Goal: Information Seeking & Learning: Learn about a topic

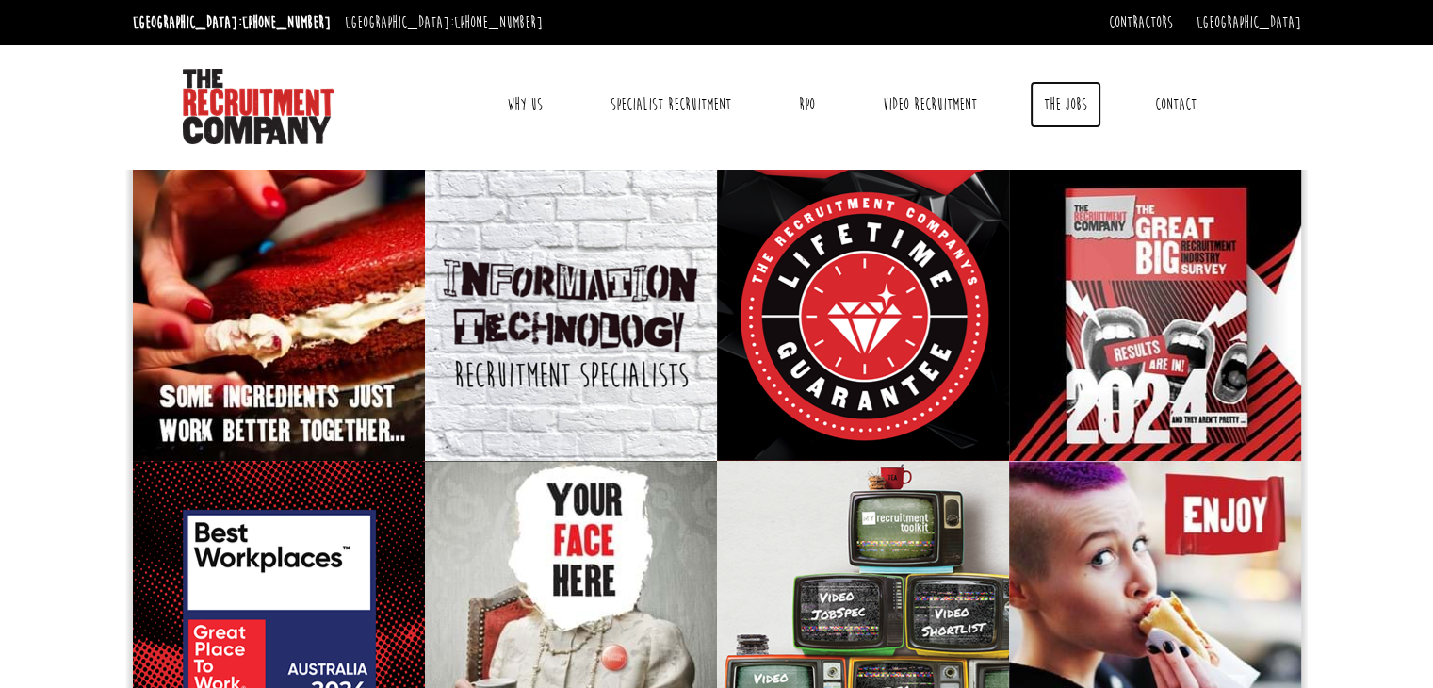
click at [1066, 97] on link "The Jobs" at bounding box center [1065, 104] width 72 height 47
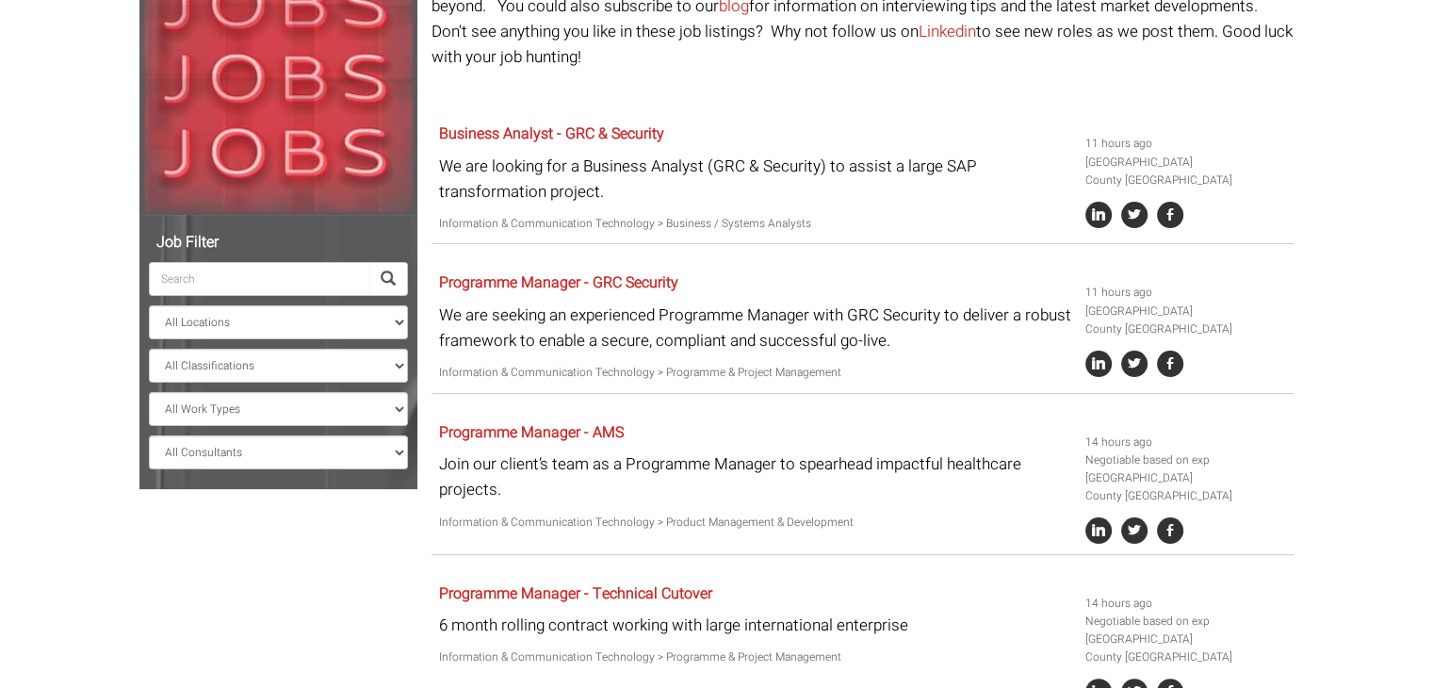
scroll to position [267, 0]
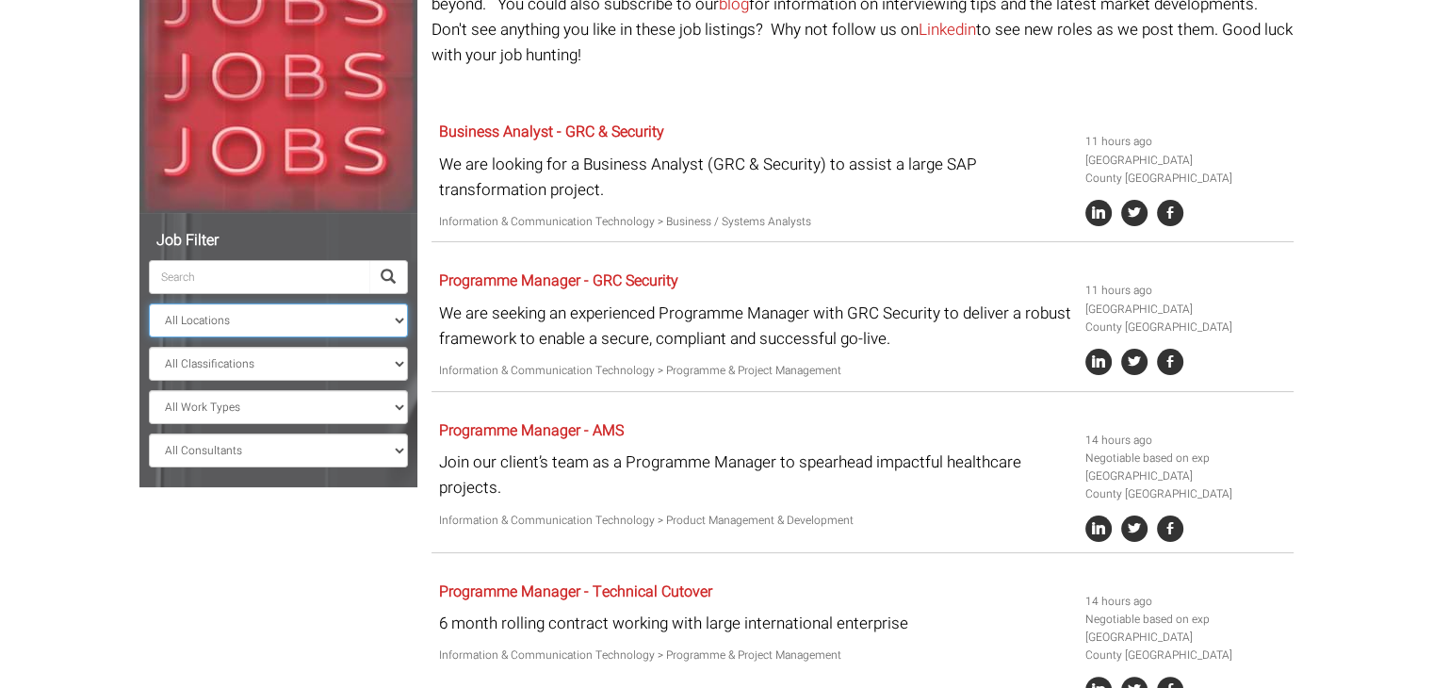
click at [249, 326] on select "All Locations Sydney Melbourne Ireland Sydney CBD Parramatta Circular Quay Nort…" at bounding box center [278, 320] width 259 height 34
select select "[GEOGRAPHIC_DATA]"
click at [149, 303] on select "All Locations Sydney Melbourne Ireland Sydney CBD Parramatta Circular Quay Nort…" at bounding box center [278, 320] width 259 height 34
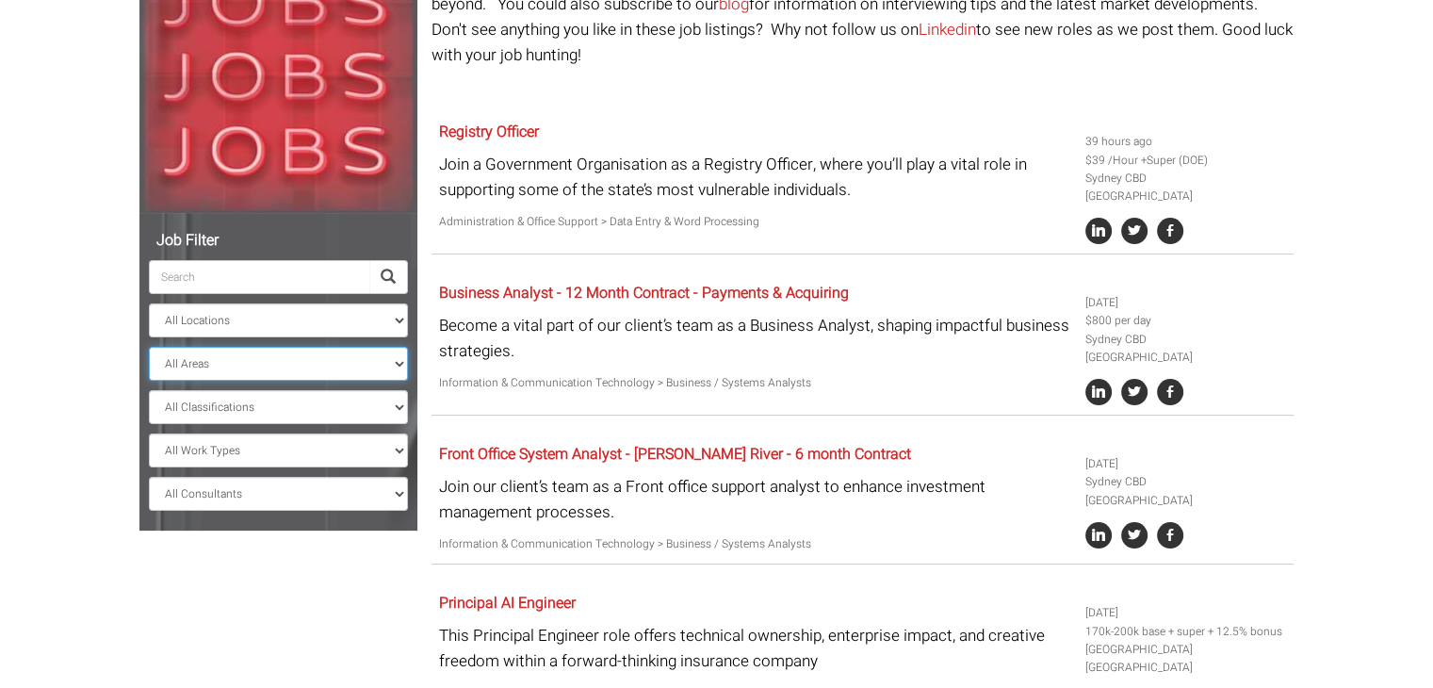
click at [202, 363] on select "All Areas New South Wales" at bounding box center [278, 364] width 259 height 34
select select "New South Wales"
click at [149, 347] on select "All Areas New South Wales" at bounding box center [278, 364] width 259 height 34
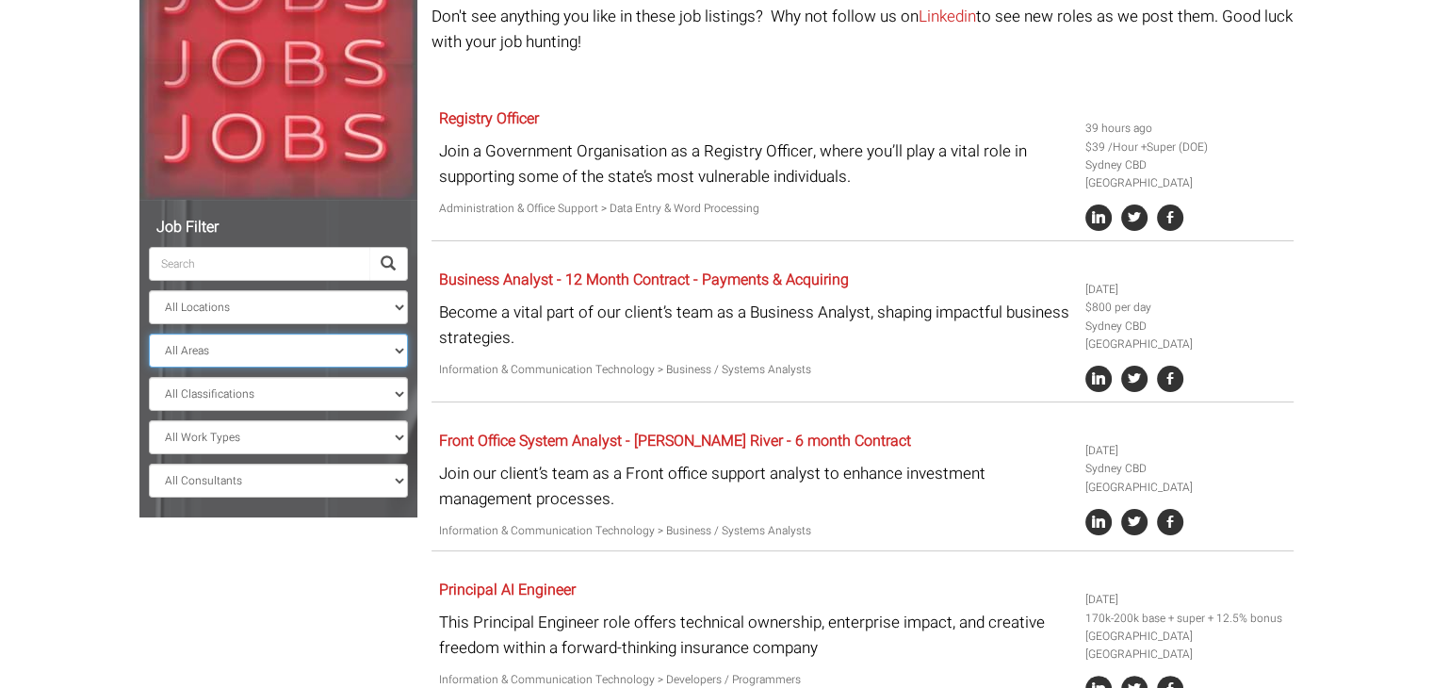
scroll to position [283, 0]
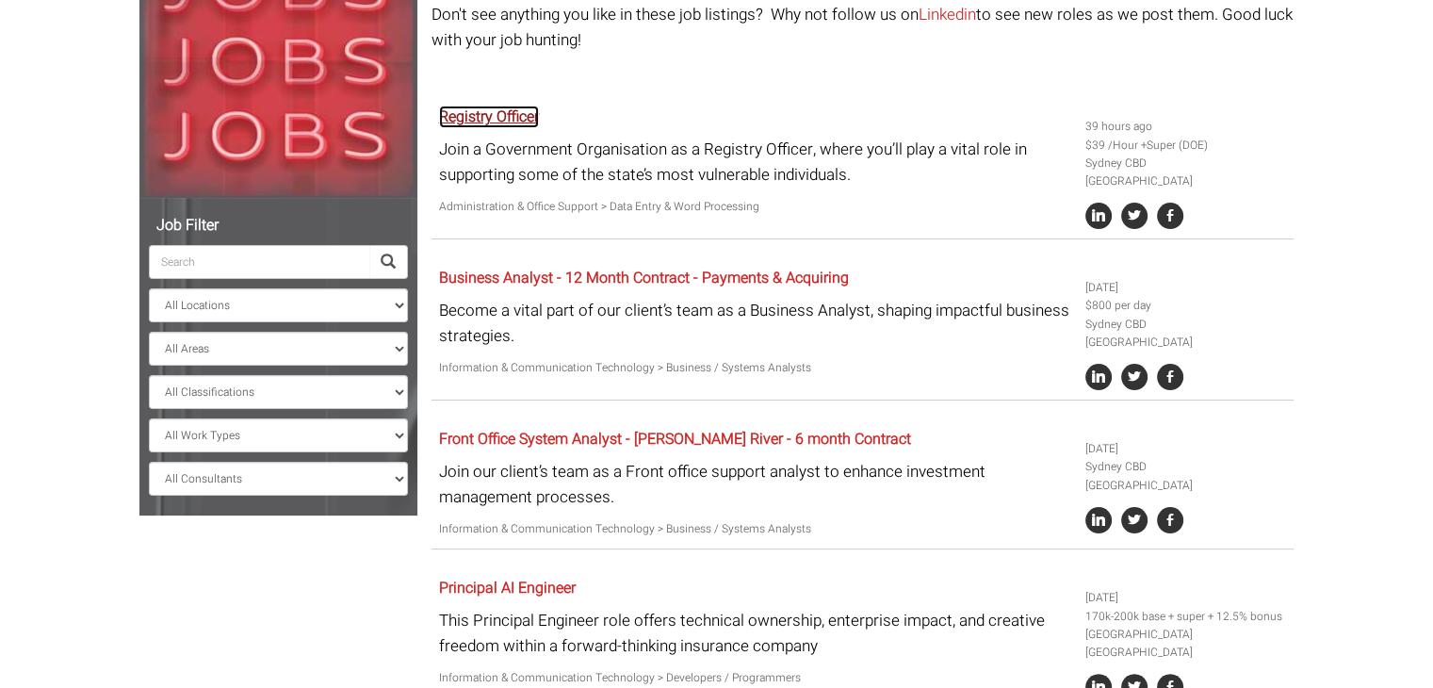
click at [462, 105] on link "Registry Officer" at bounding box center [489, 116] width 100 height 23
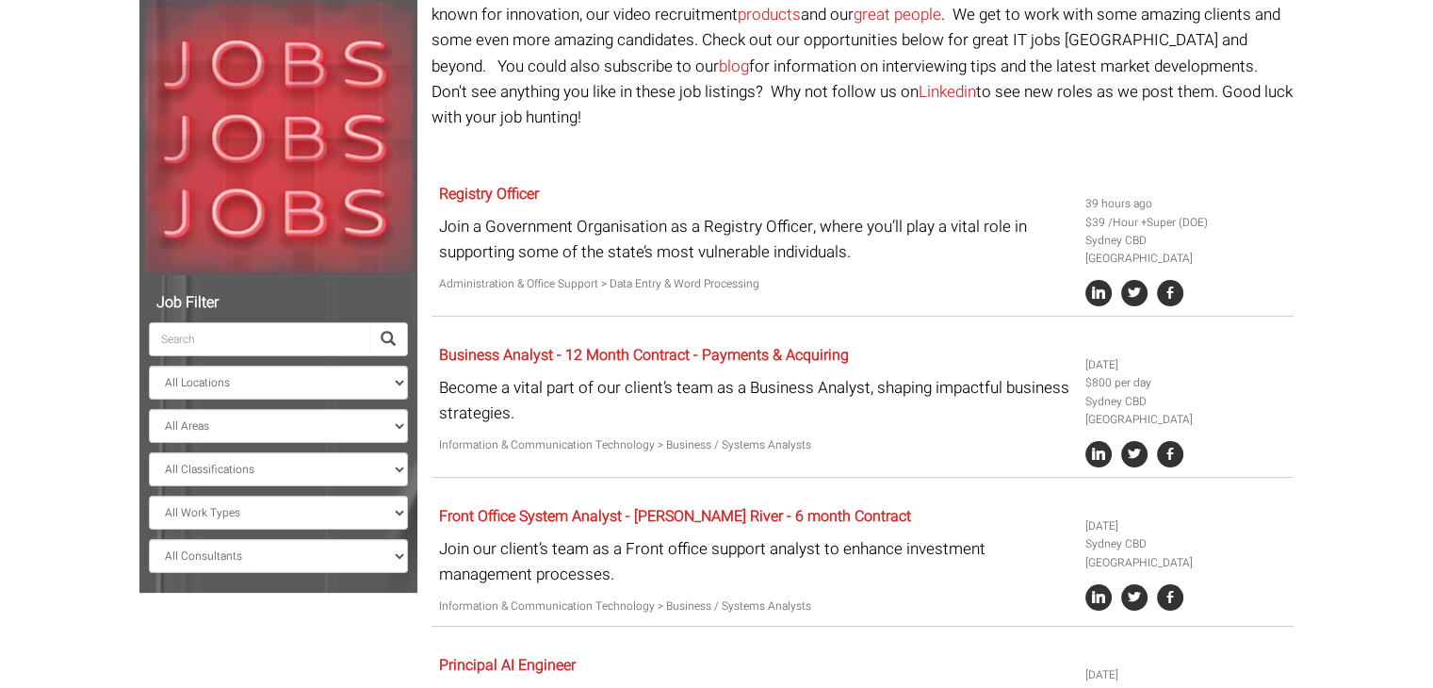
scroll to position [203, 0]
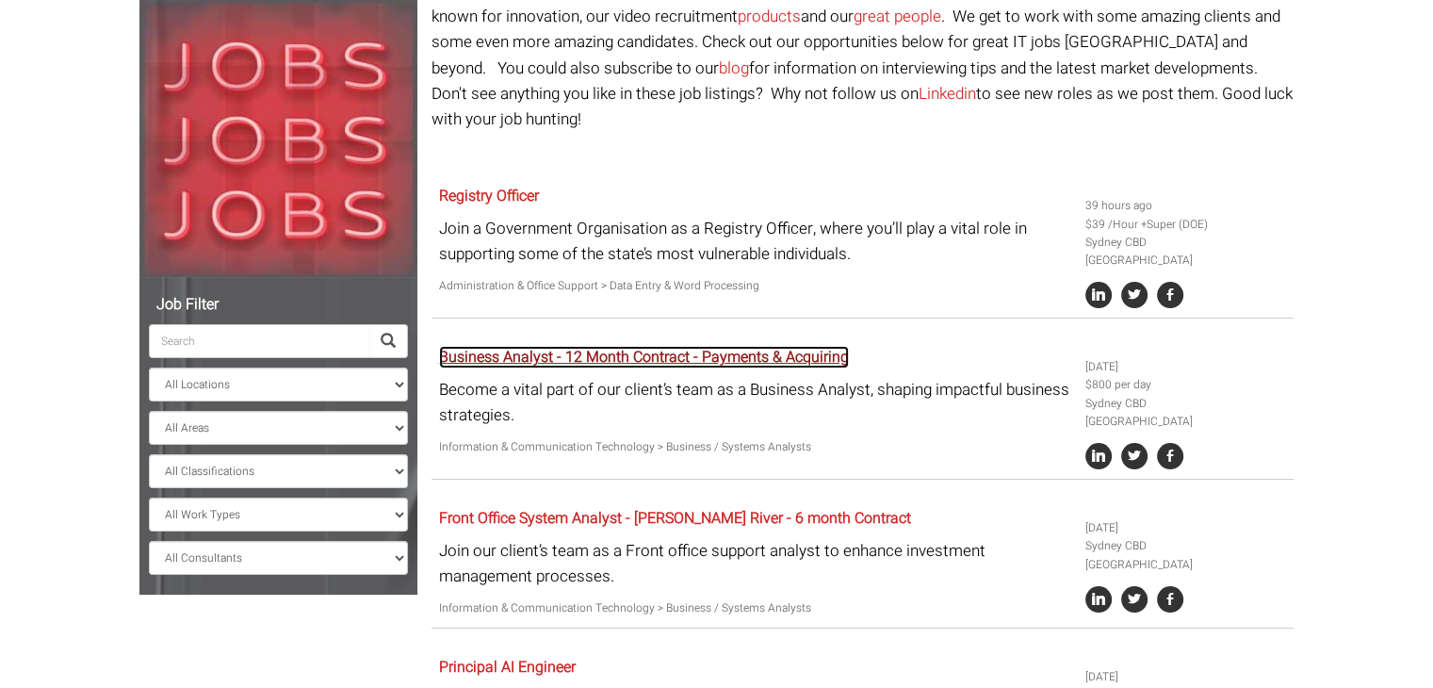
click at [608, 346] on link "Business Analyst - 12 Month Contract - Payments & Acquiring" at bounding box center [644, 357] width 410 height 23
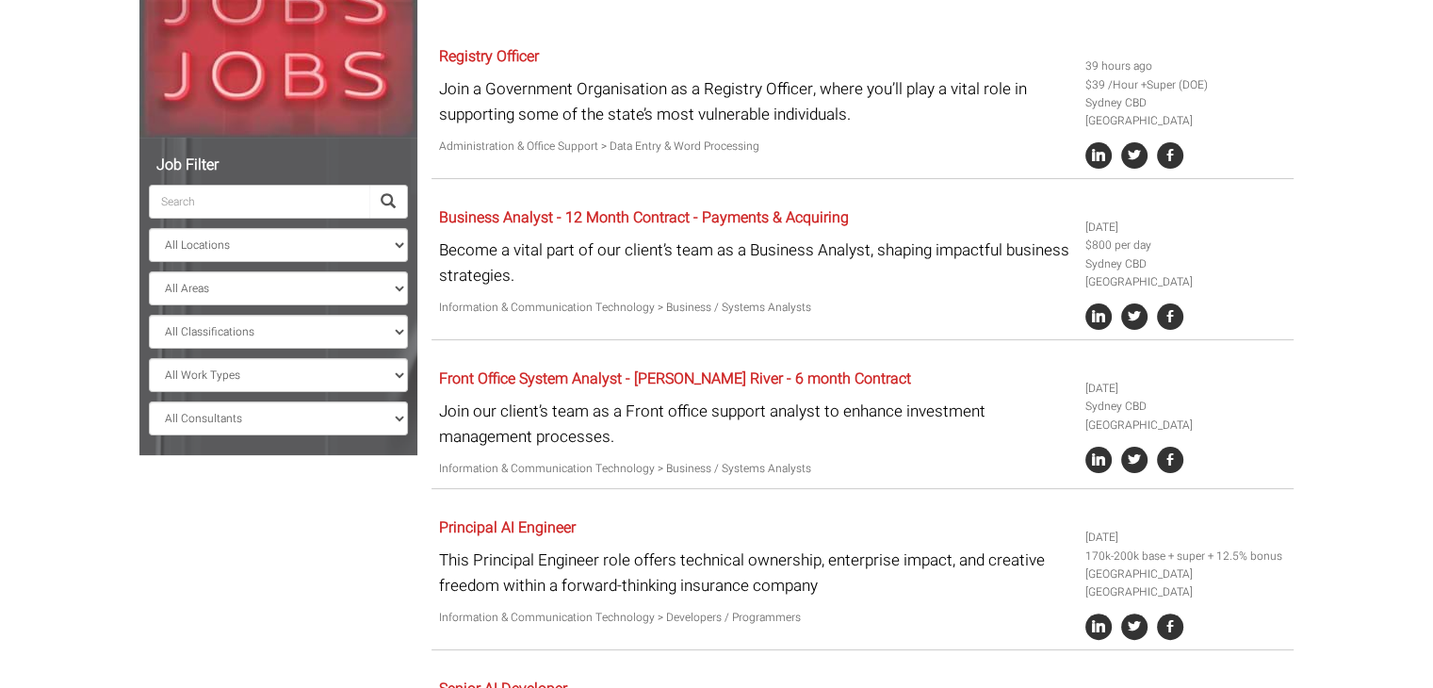
scroll to position [0, 0]
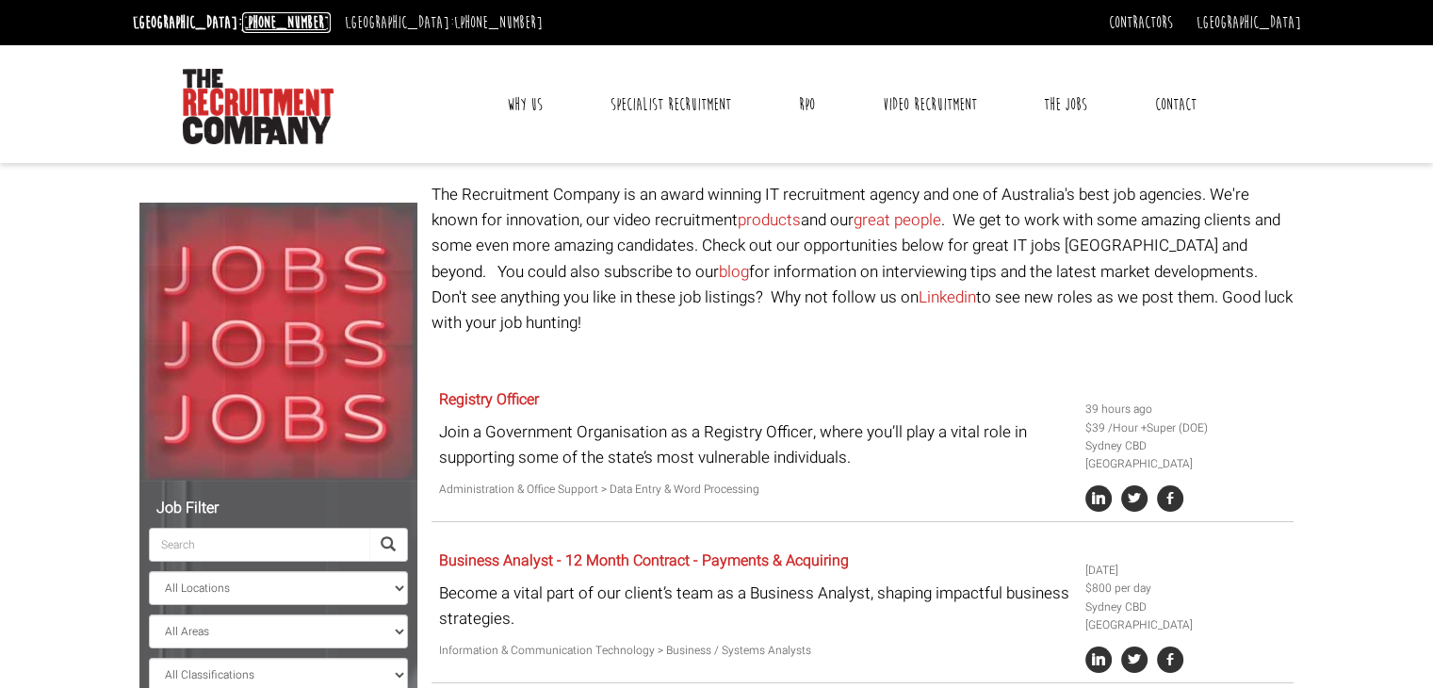
click at [242, 23] on link "[PHONE_NUMBER]" at bounding box center [286, 22] width 89 height 21
drag, startPoint x: 179, startPoint y: 62, endPoint x: 343, endPoint y: 121, distance: 174.3
click at [343, 121] on div "Toggle navigation Why Us Reviews Awards Why contract through us? News & Blog Sp…" at bounding box center [716, 104] width 1182 height 118
click at [343, 121] on div at bounding box center [311, 104] width 256 height 80
drag, startPoint x: 176, startPoint y: 77, endPoint x: 364, endPoint y: 132, distance: 196.1
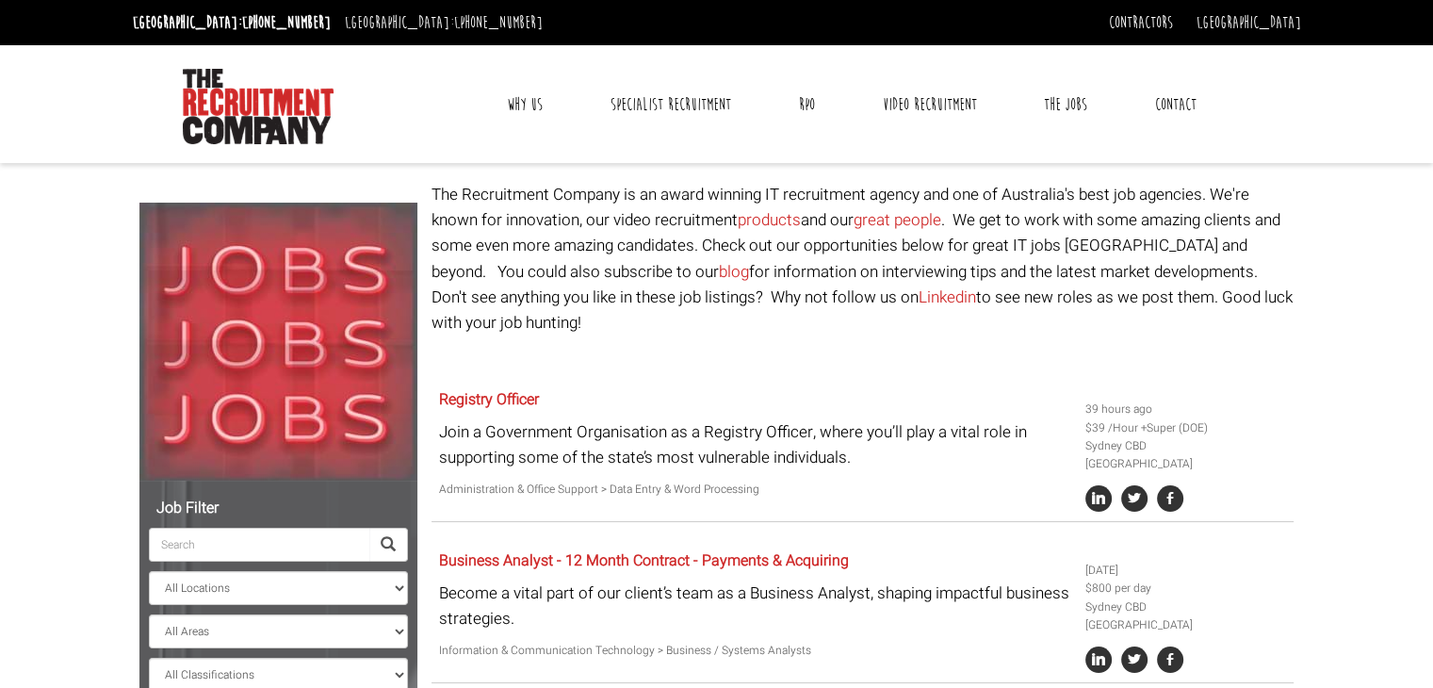
click at [364, 132] on div at bounding box center [310, 104] width 270 height 80
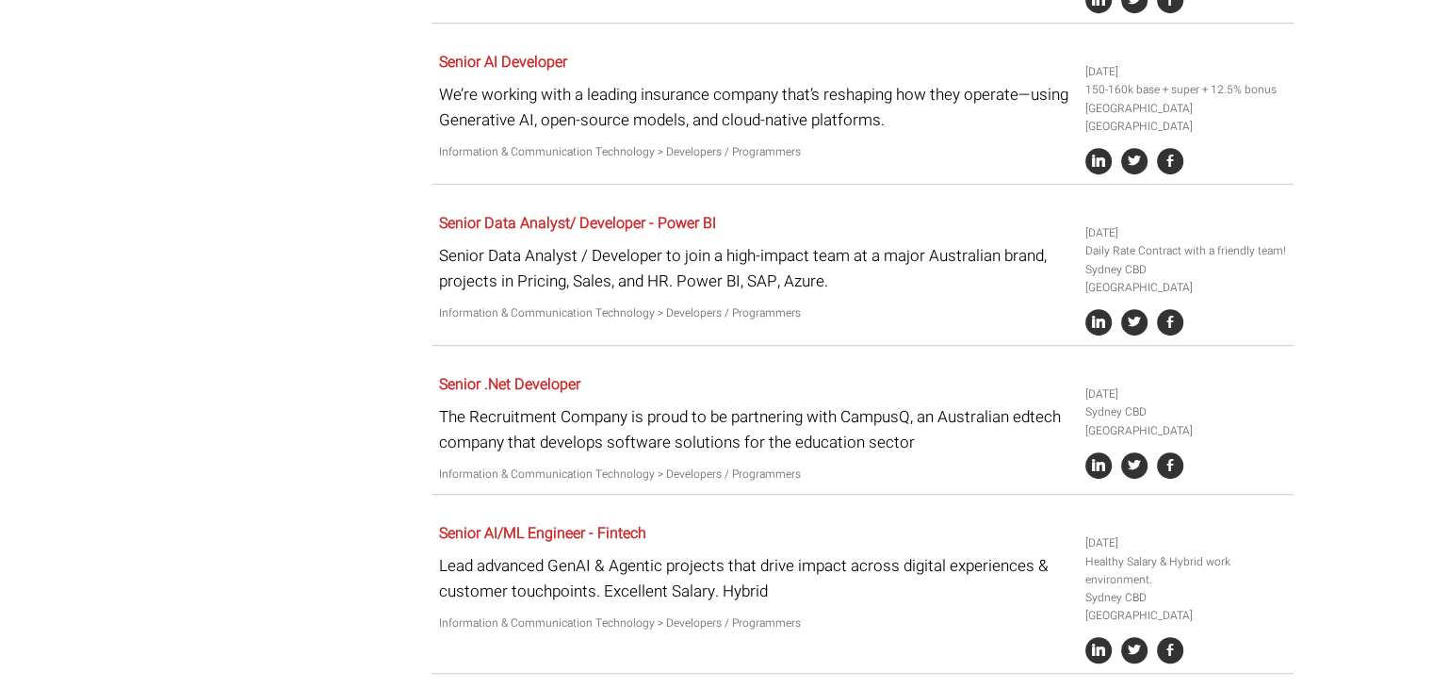
scroll to position [1094, 0]
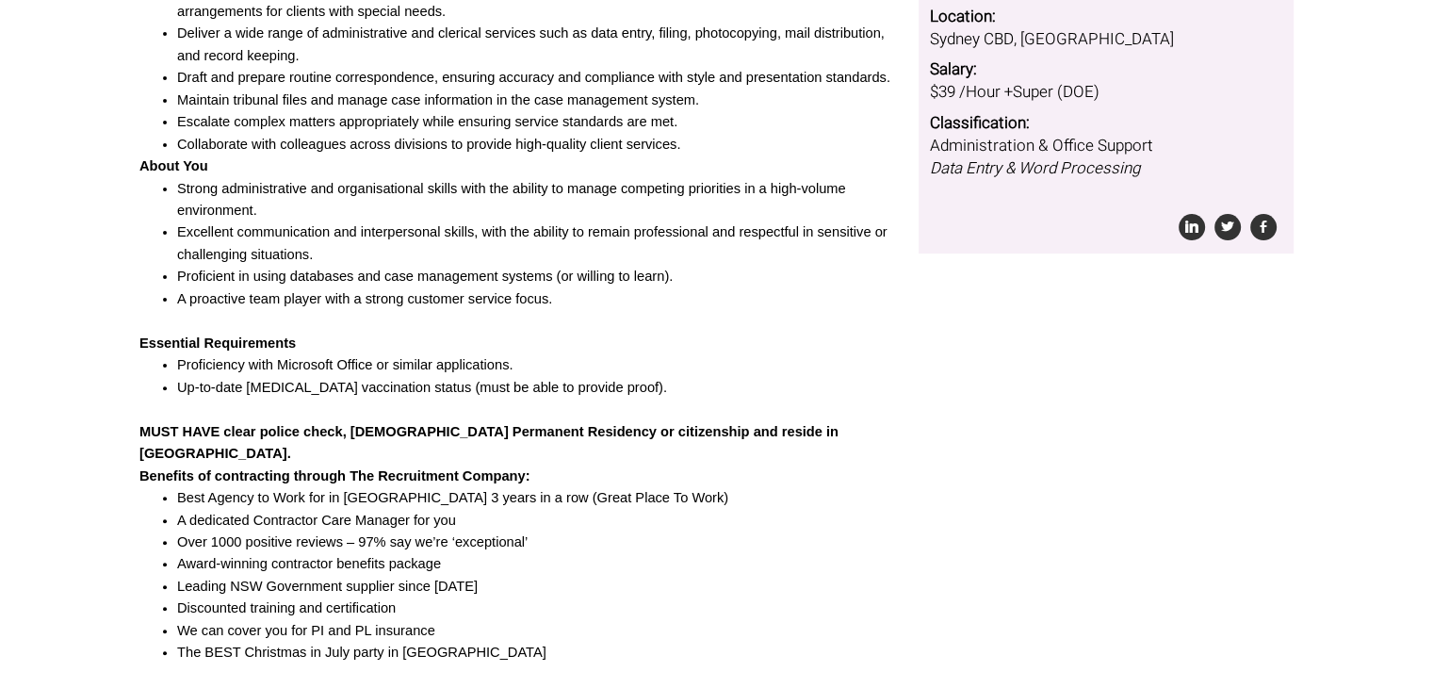
scroll to position [534, 0]
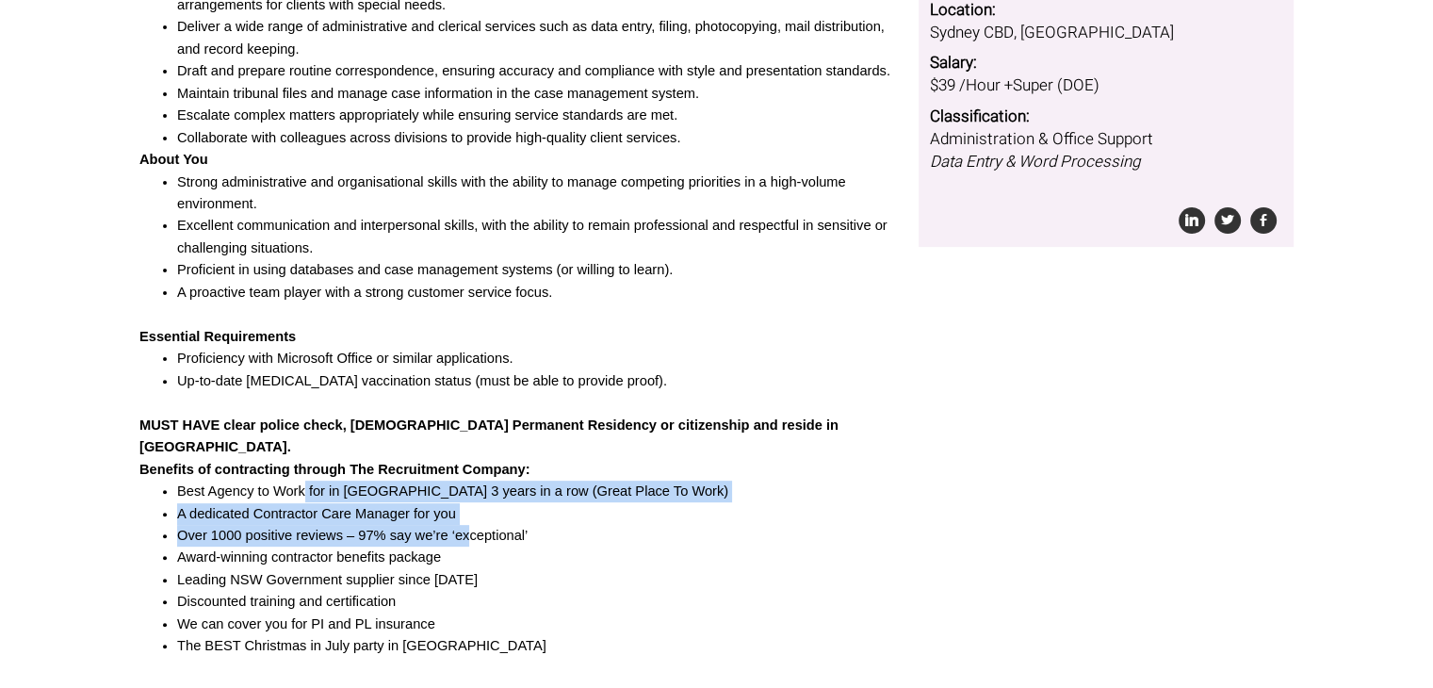
drag, startPoint x: 303, startPoint y: 478, endPoint x: 484, endPoint y: 526, distance: 187.4
click at [484, 526] on ul "Best Agency to Work for in [GEOGRAPHIC_DATA] 3 years in a row (Great Place To W…" at bounding box center [521, 568] width 765 height 177
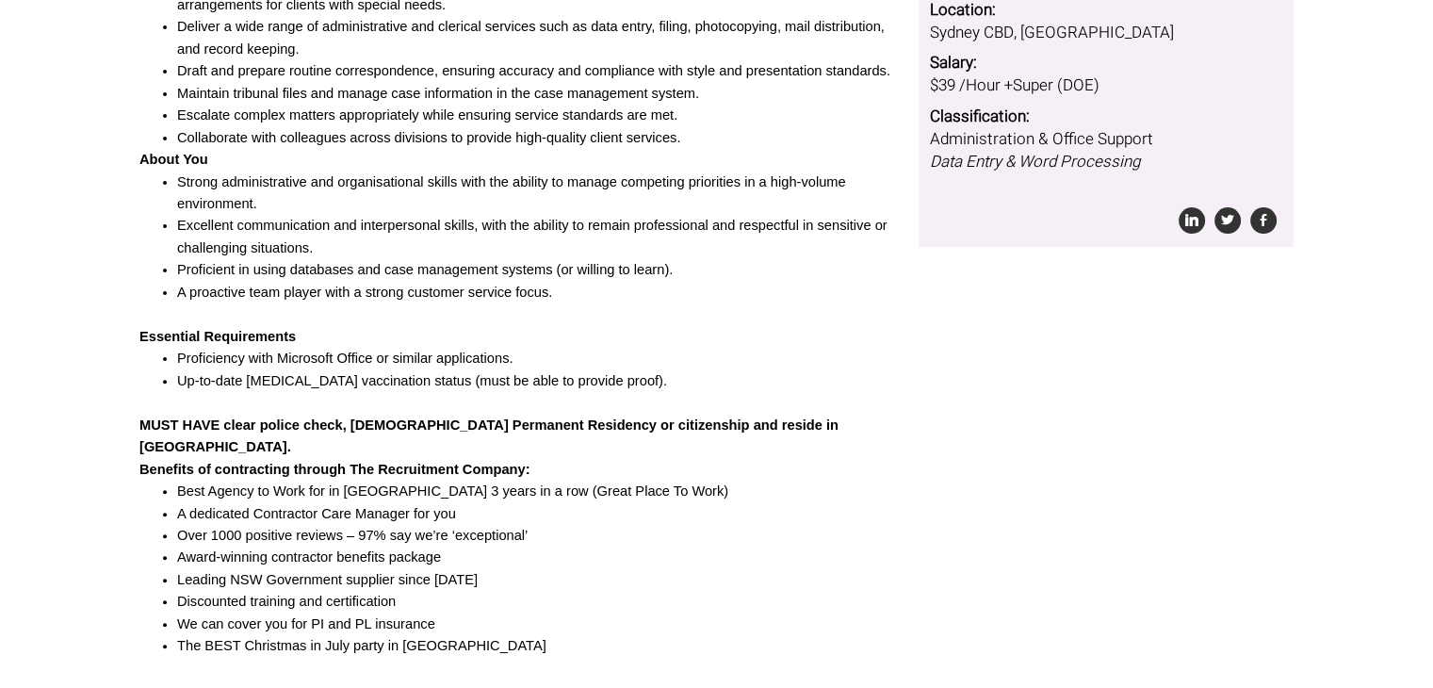
click at [636, 569] on li "Leading NSW Government supplier since [DATE]" at bounding box center [540, 580] width 727 height 22
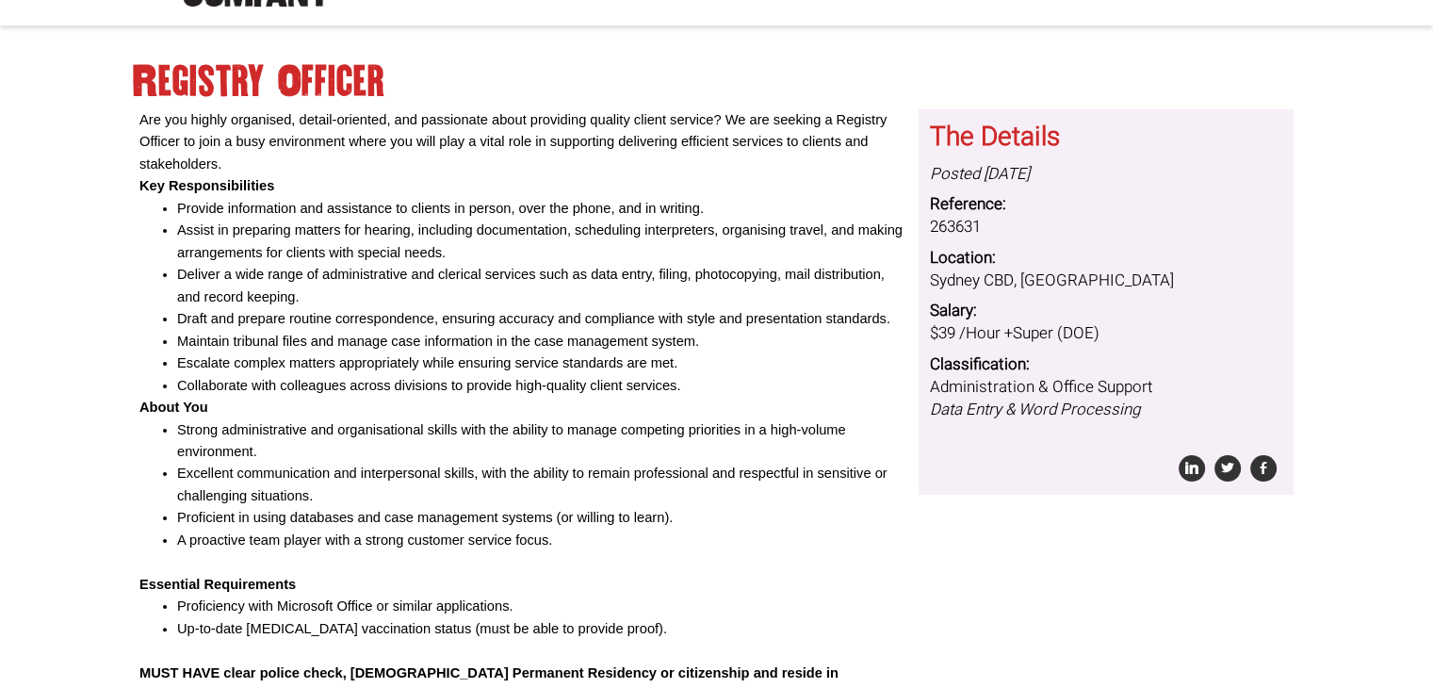
scroll to position [285, 0]
drag, startPoint x: 328, startPoint y: 205, endPoint x: 571, endPoint y: 202, distance: 243.0
click at [571, 202] on li "Provide information and assistance to clients in person, over the phone, and in…" at bounding box center [540, 210] width 727 height 22
click at [365, 304] on li "Deliver a wide range of administrative and clerical services such as data entry…" at bounding box center [540, 287] width 727 height 44
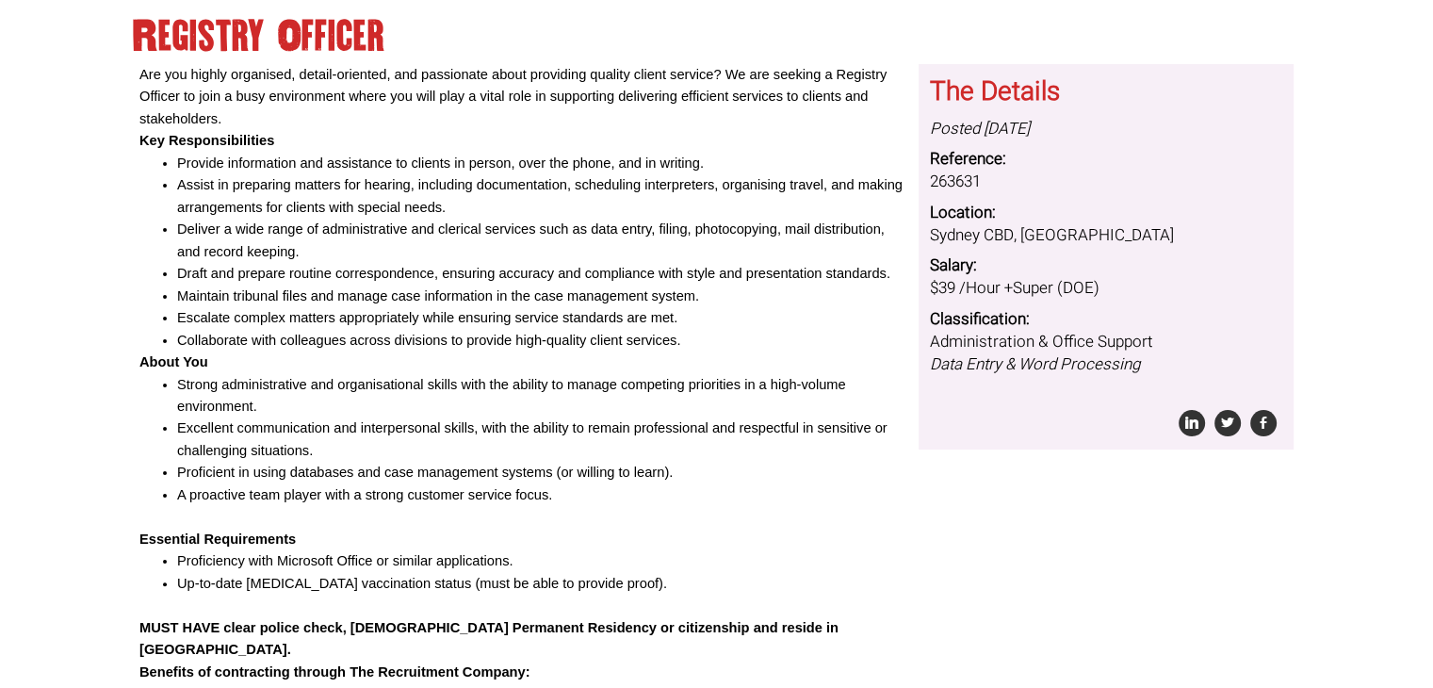
scroll to position [334, 0]
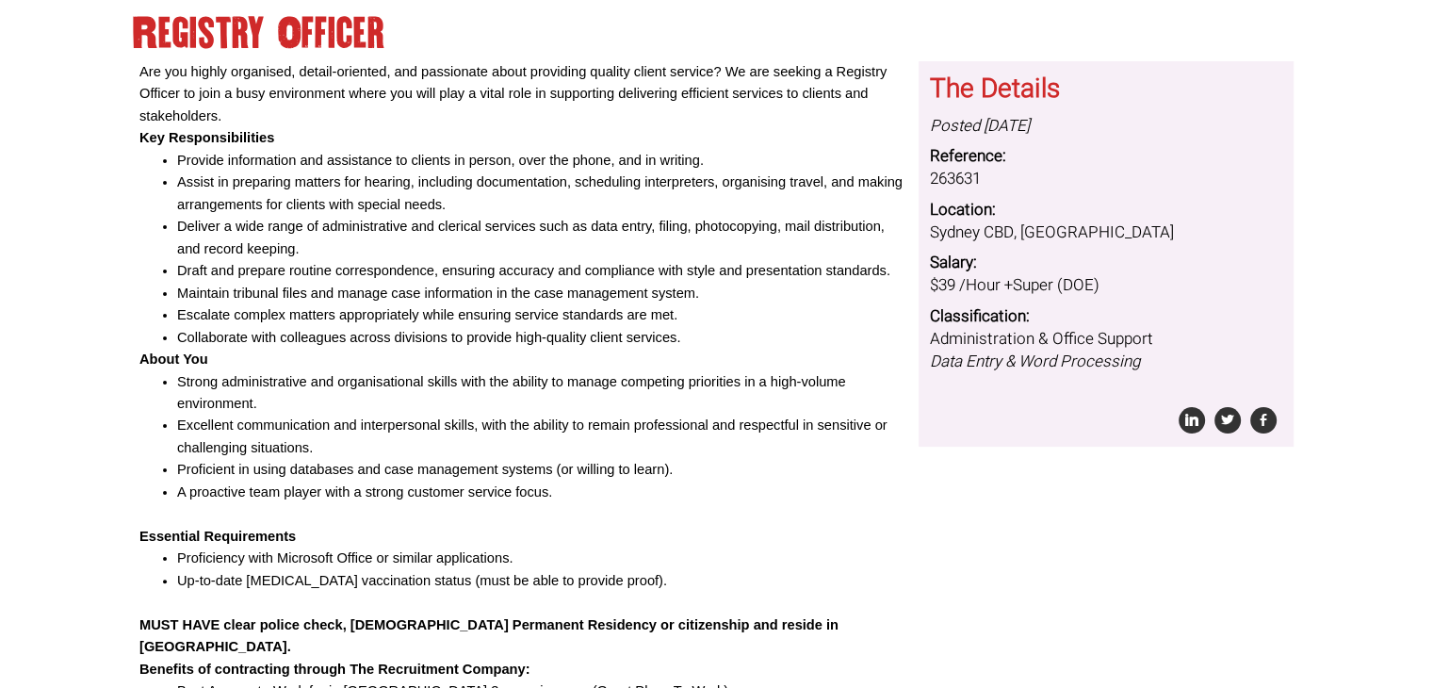
click at [280, 441] on li "Excellent communication and interpersonal skills, with the ability to remain pr…" at bounding box center [540, 436] width 727 height 44
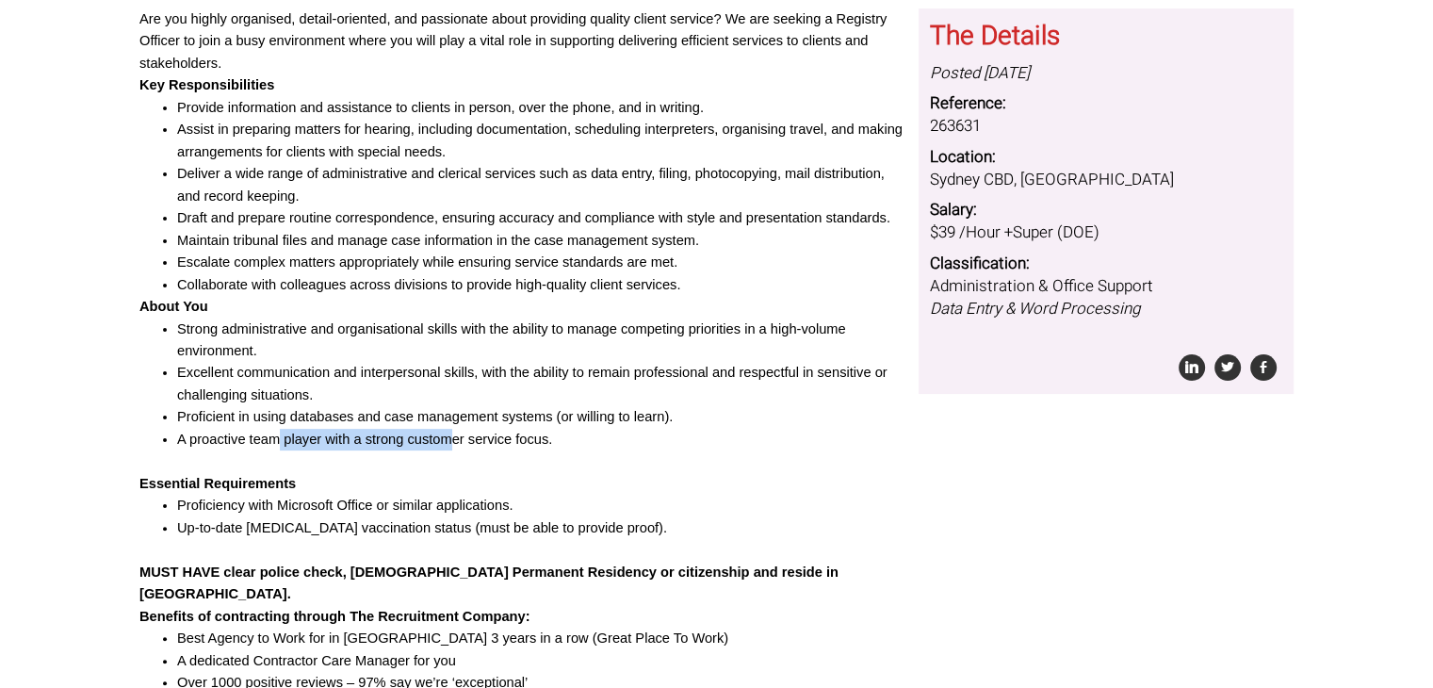
drag, startPoint x: 280, startPoint y: 439, endPoint x: 478, endPoint y: 444, distance: 197.8
click at [478, 444] on li "A proactive team player with a strong customer service focus." at bounding box center [540, 440] width 727 height 22
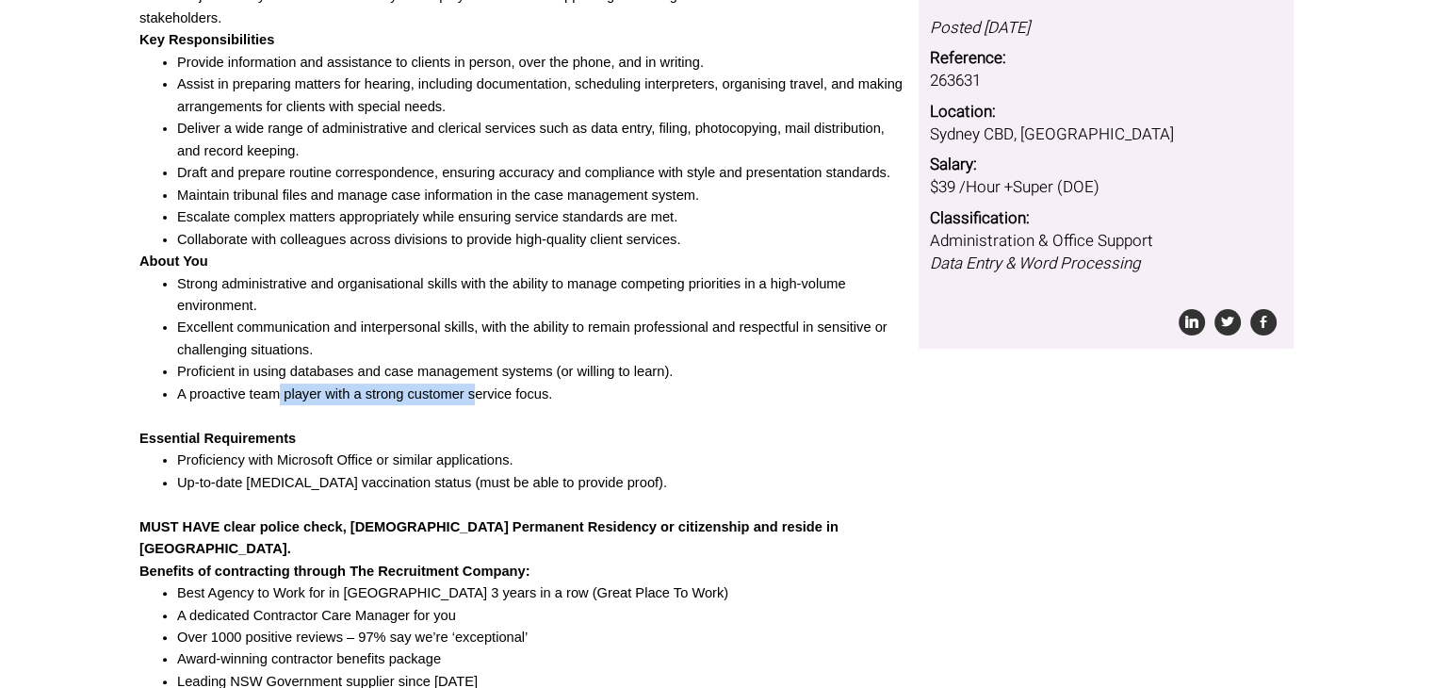
scroll to position [433, 0]
drag, startPoint x: 303, startPoint y: 449, endPoint x: 422, endPoint y: 465, distance: 119.7
click at [422, 465] on li "Proficiency with Microsoft Office or similar applications." at bounding box center [540, 459] width 727 height 22
click at [447, 476] on li "Up-to-date [MEDICAL_DATA] vaccination status (must be able to provide proof)." at bounding box center [540, 482] width 727 height 22
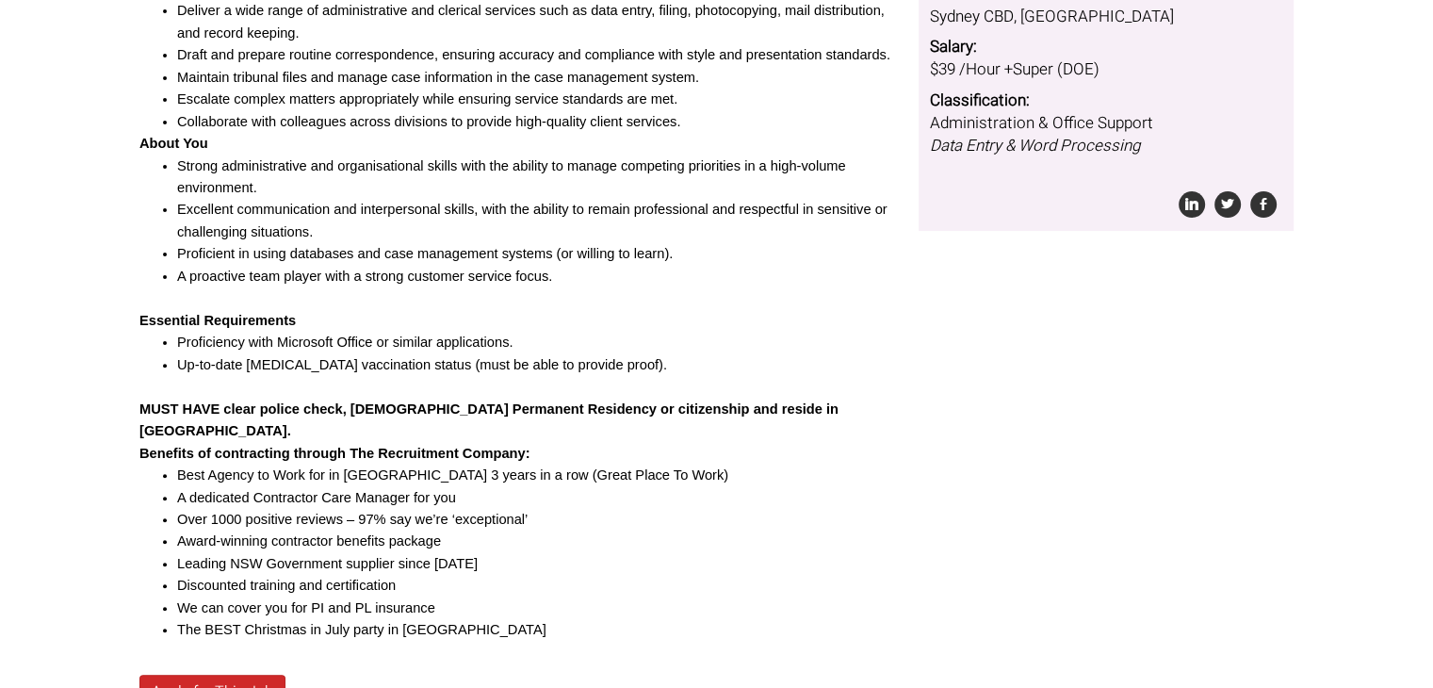
scroll to position [552, 0]
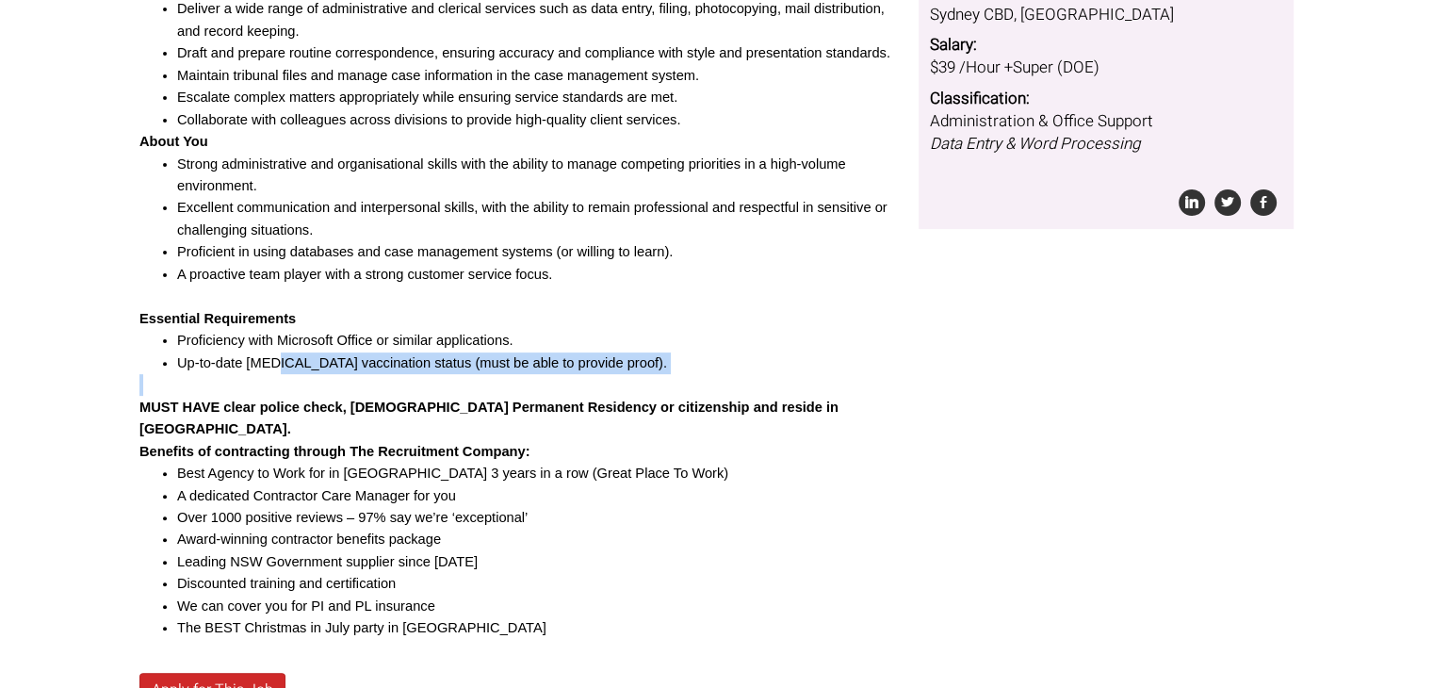
drag, startPoint x: 279, startPoint y: 357, endPoint x: 496, endPoint y: 377, distance: 218.5
click at [496, 377] on div "Are you highly organised, detail-oriented, and passionate about providing quali…" at bounding box center [521, 242] width 765 height 796
click at [496, 377] on p at bounding box center [521, 385] width 765 height 22
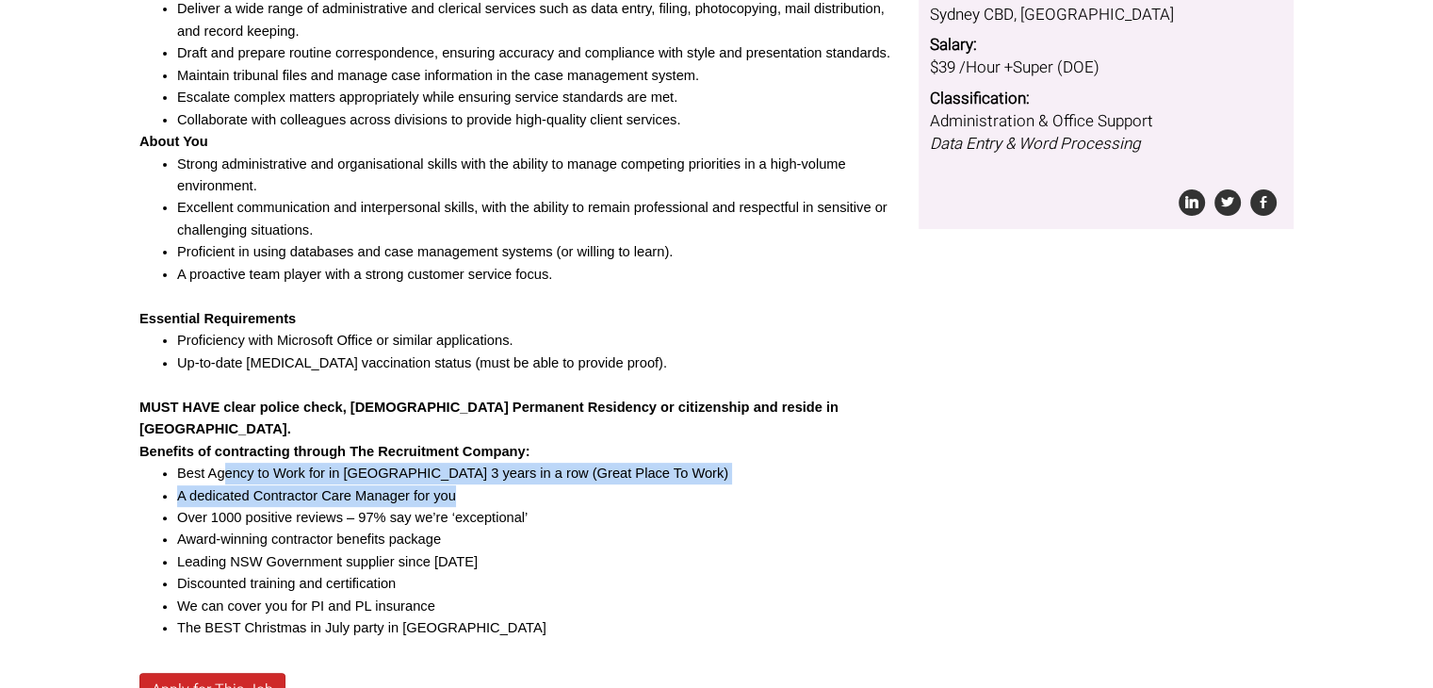
drag, startPoint x: 228, startPoint y: 443, endPoint x: 553, endPoint y: 462, distance: 325.5
click at [553, 462] on ul "Best Agency to Work for in [GEOGRAPHIC_DATA] 3 years in a row (Great Place To W…" at bounding box center [521, 550] width 765 height 177
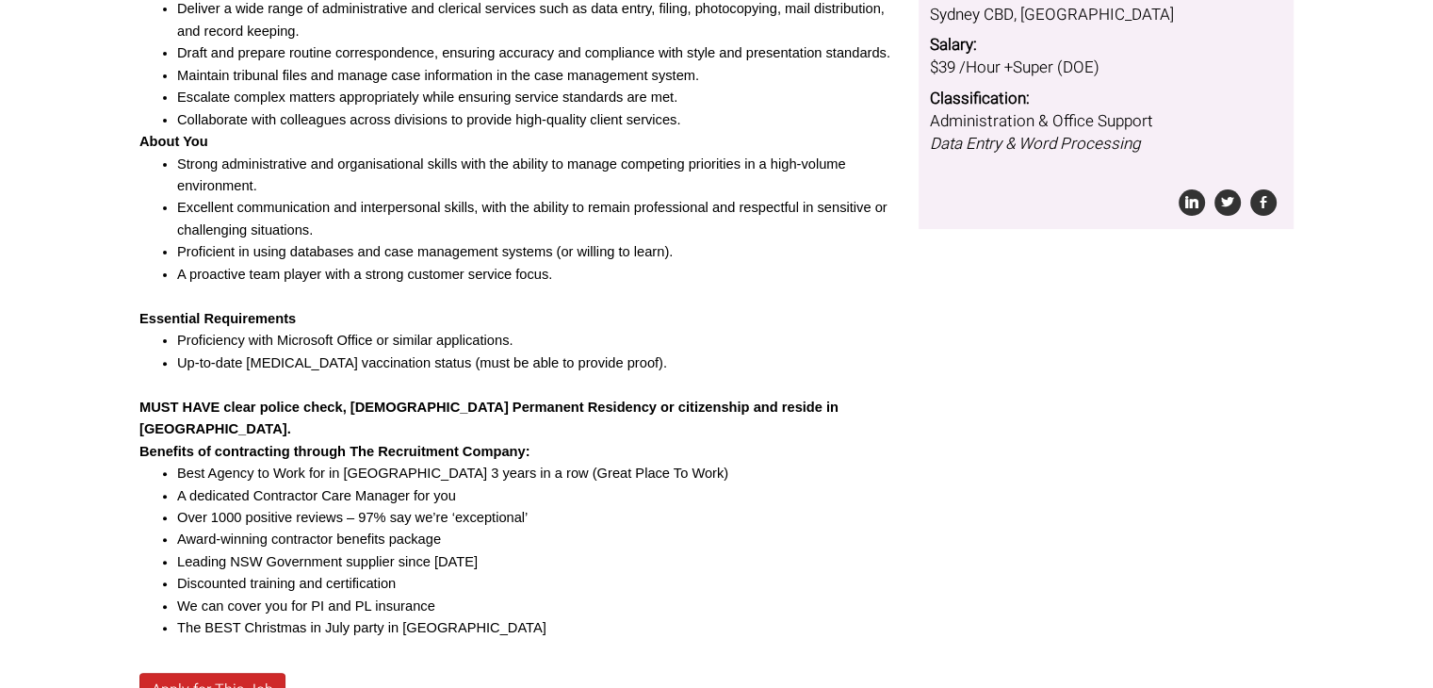
click at [433, 507] on li "Over 1000 positive reviews – 97% say we’re ‘exceptional’" at bounding box center [540, 518] width 727 height 22
drag, startPoint x: 263, startPoint y: 431, endPoint x: 611, endPoint y: 426, distance: 348.5
click at [611, 441] on p "Benefits of contracting through The Recruitment Company:" at bounding box center [521, 452] width 765 height 22
click at [461, 573] on li "Discounted training and certification" at bounding box center [540, 584] width 727 height 22
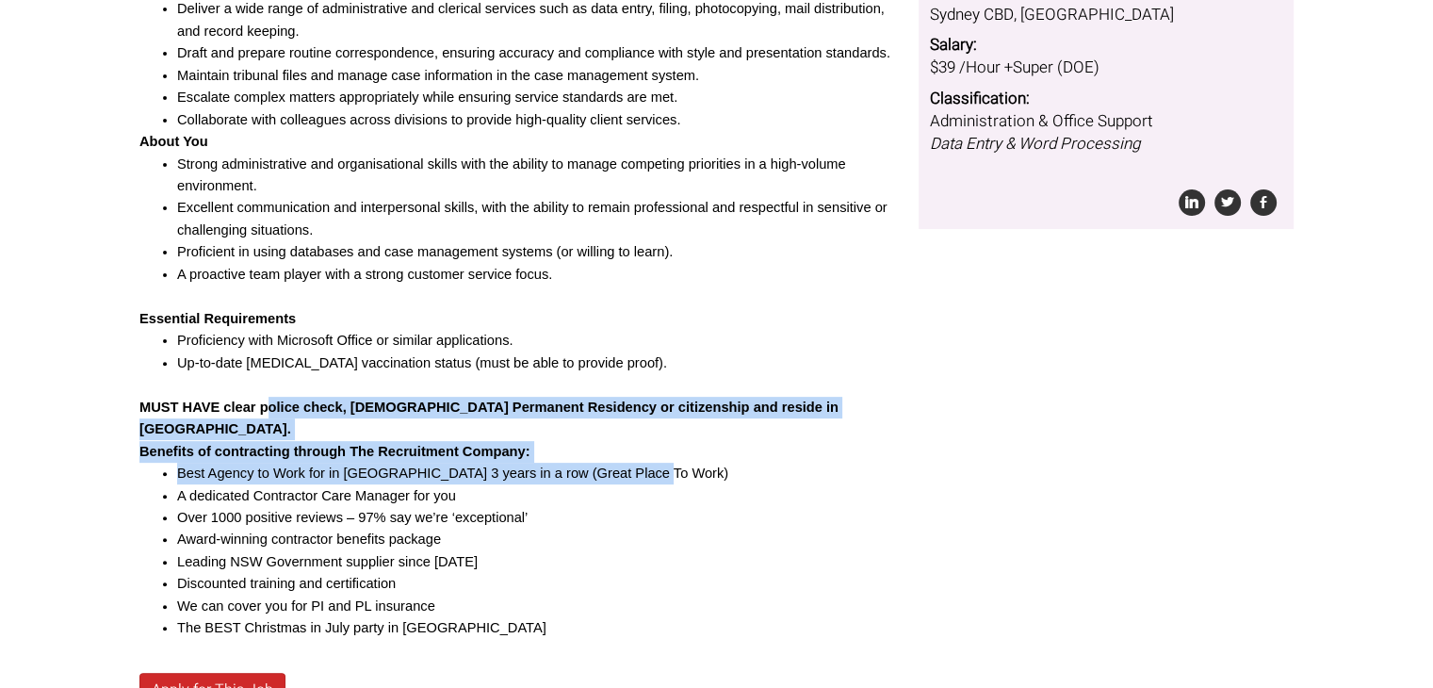
drag, startPoint x: 271, startPoint y: 404, endPoint x: 802, endPoint y: 431, distance: 531.0
click at [802, 431] on div "Are you highly organised, detail-oriented, and passionate about providing quali…" at bounding box center [521, 242] width 765 height 796
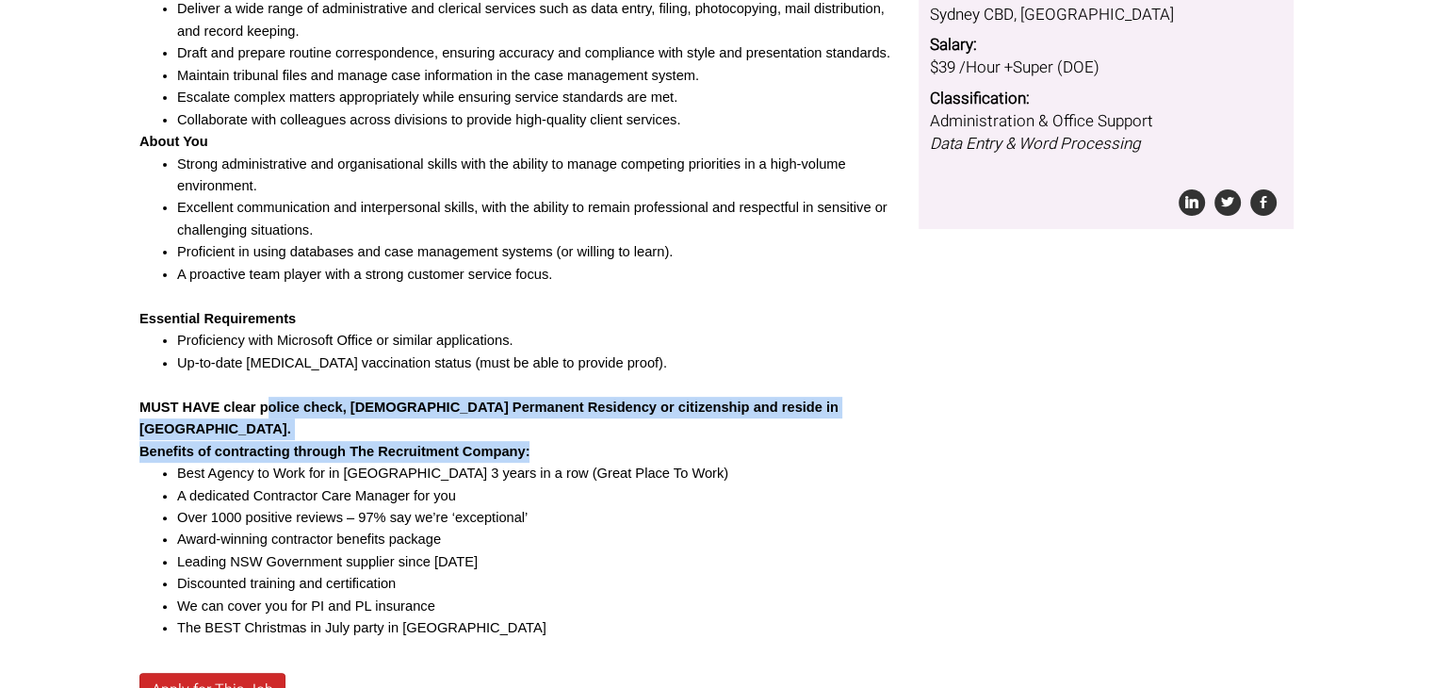
click at [802, 441] on p "Benefits of contracting through The Recruitment Company:" at bounding box center [521, 452] width 765 height 22
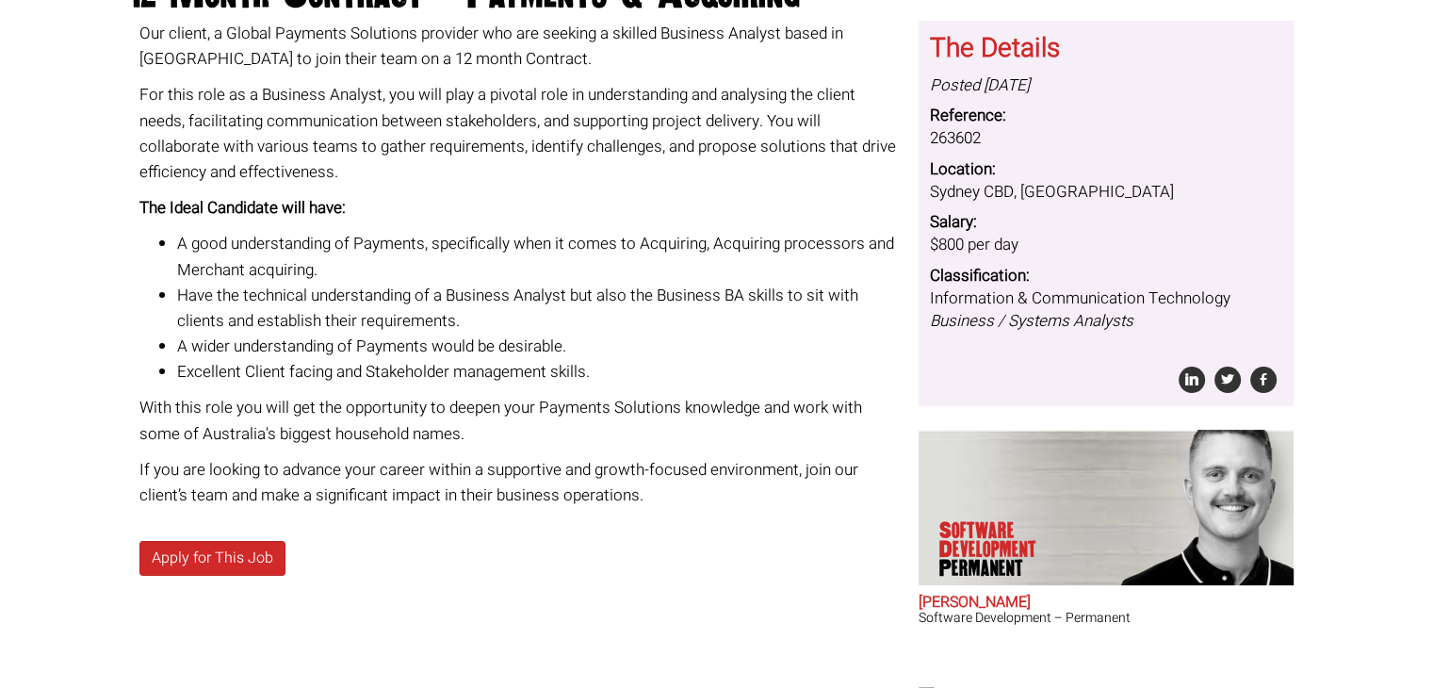
scroll to position [262, 0]
